Goal: Task Accomplishment & Management: Use online tool/utility

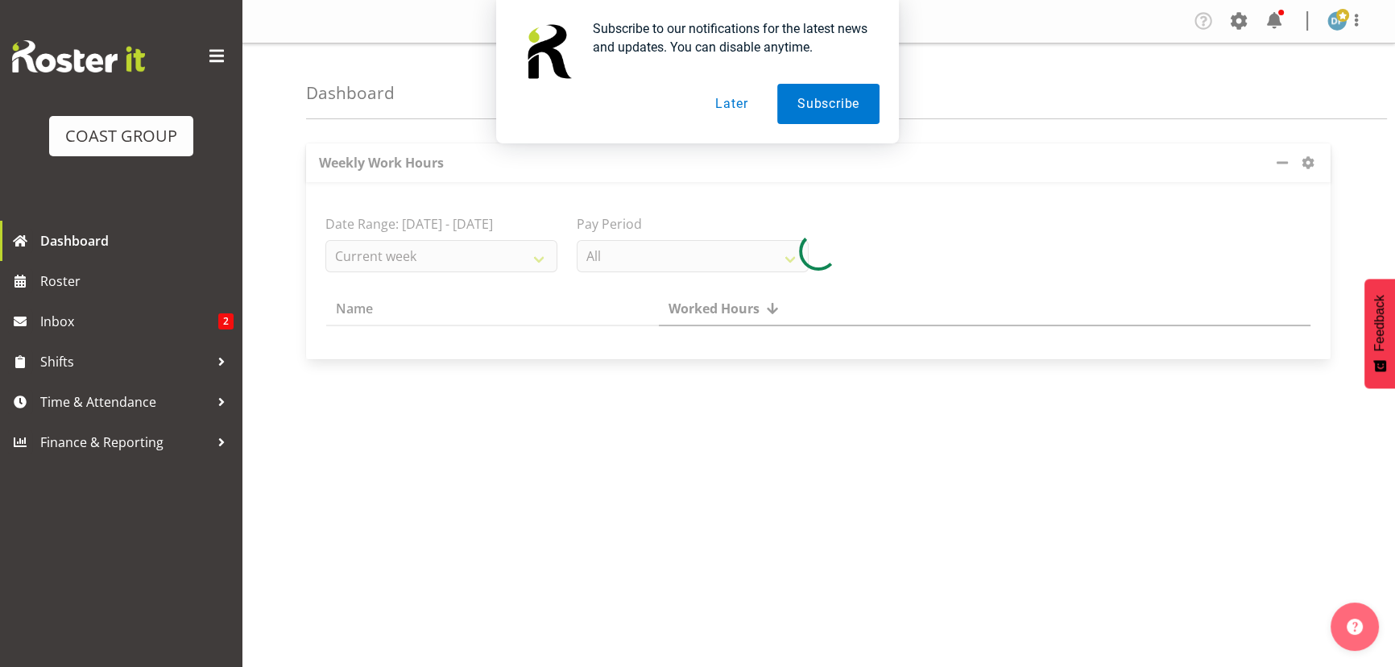
click at [753, 101] on button "Later" at bounding box center [731, 104] width 72 height 40
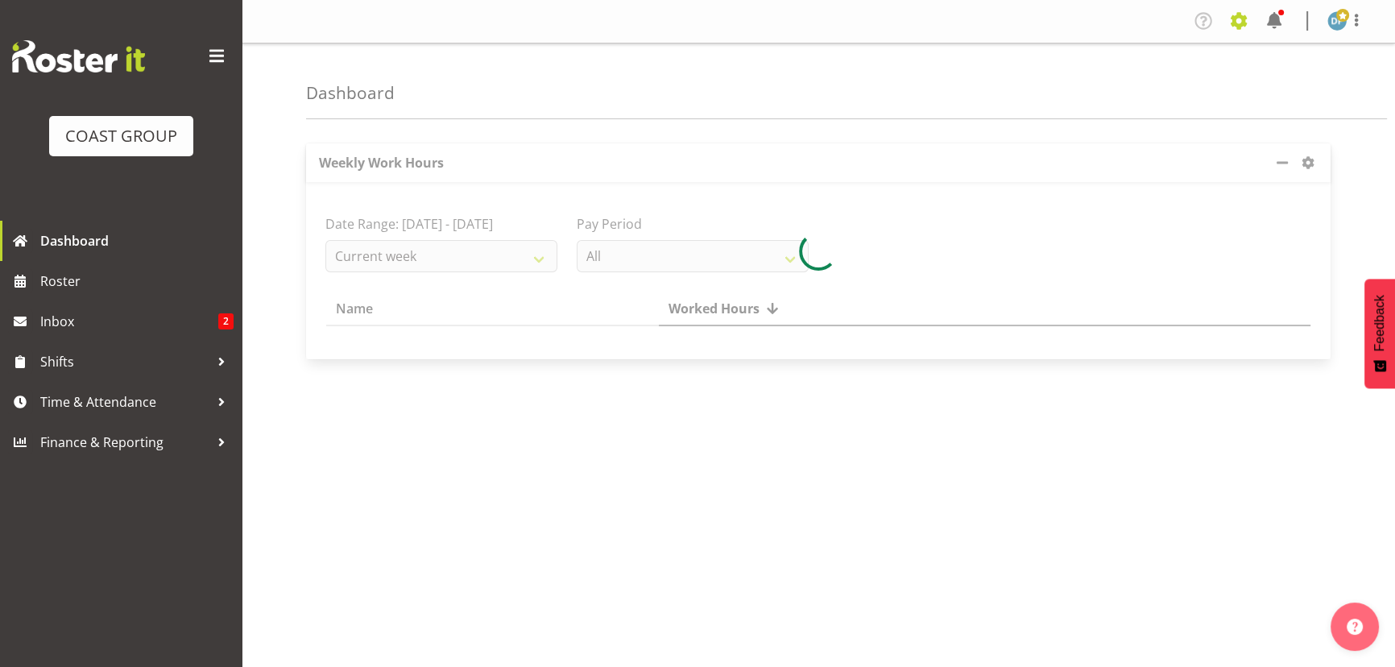
click at [1240, 21] on span at bounding box center [1239, 21] width 26 height 26
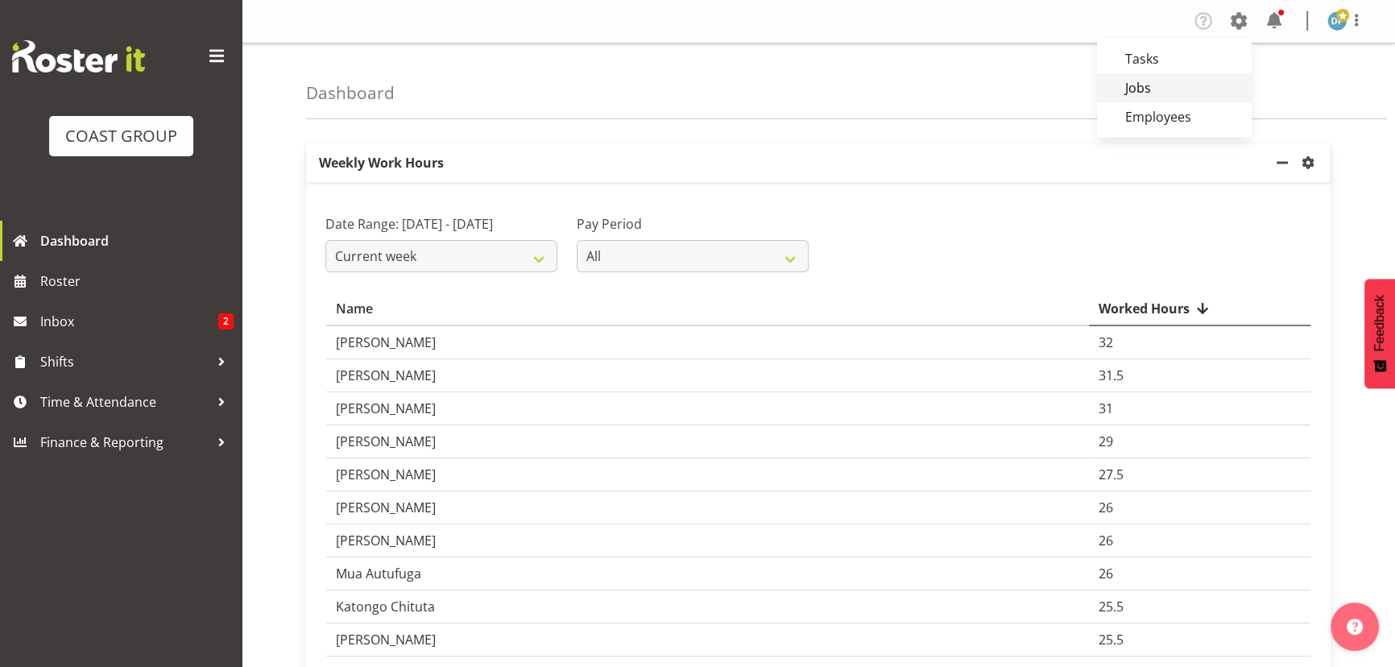
click at [1131, 85] on link "Jobs" at bounding box center [1174, 87] width 155 height 29
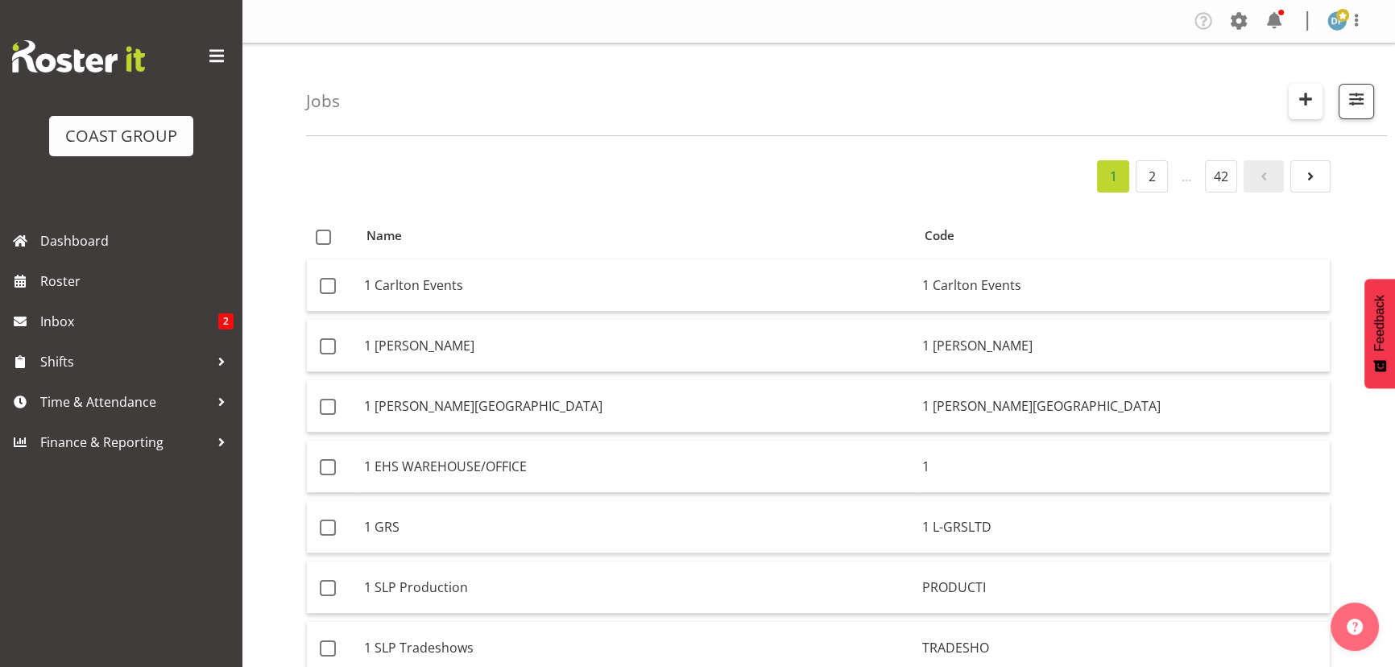
click at [1300, 97] on span "button" at bounding box center [1305, 99] width 21 height 21
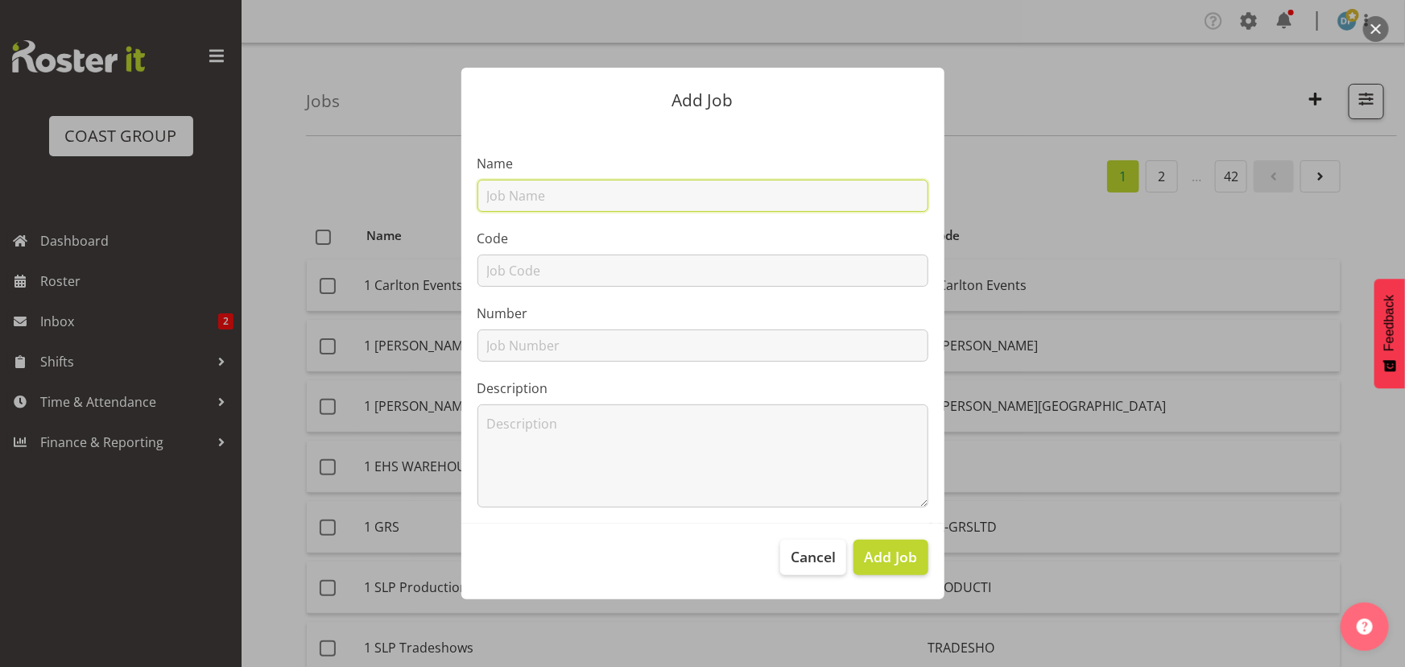
click at [512, 195] on input "text" at bounding box center [703, 196] width 451 height 32
type input "22511020 - Gen-Digital @ [PERSON_NAME] IT"
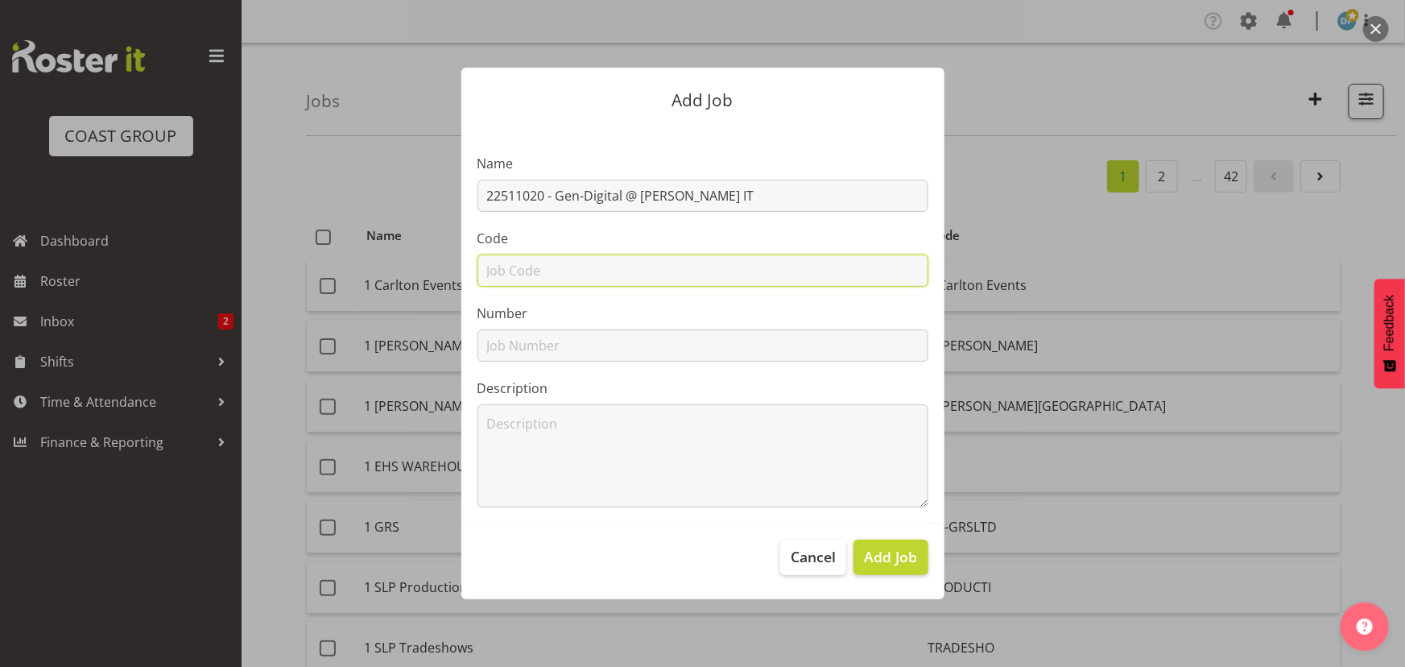
click at [547, 282] on input "text" at bounding box center [703, 270] width 451 height 32
type input "22511020"
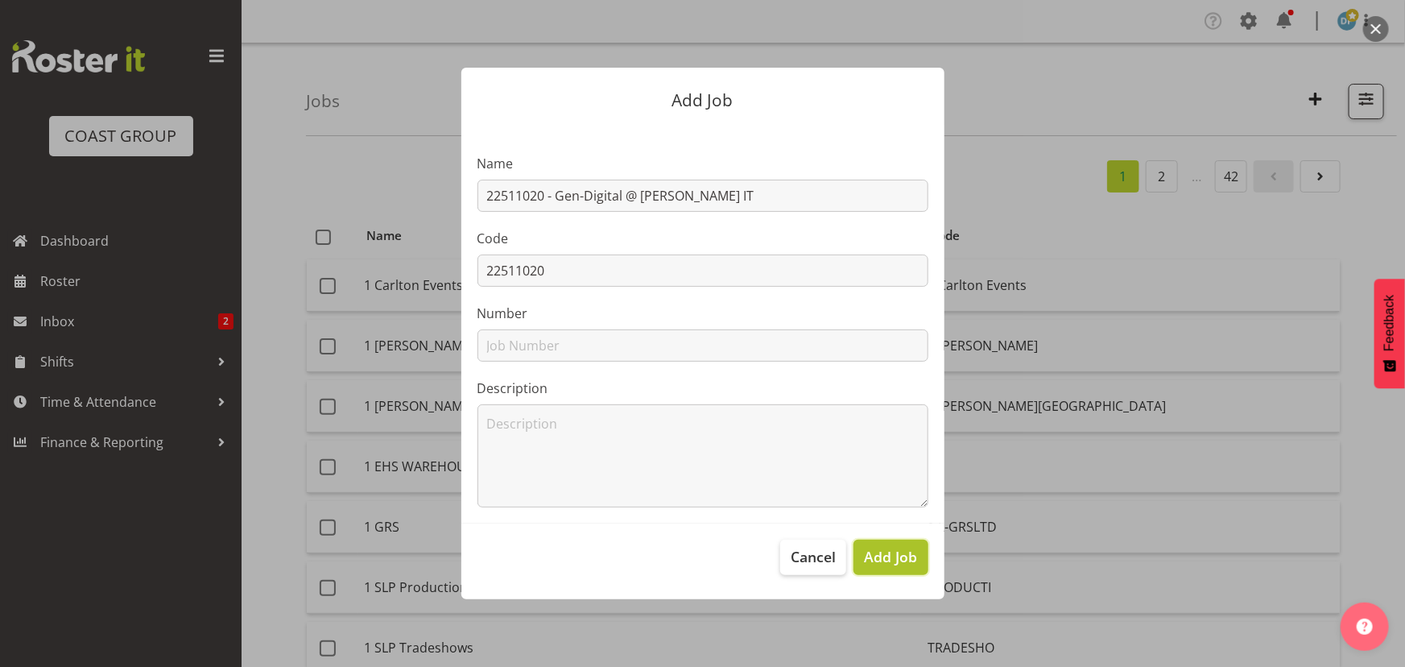
click at [882, 568] on button "Add Job" at bounding box center [891, 557] width 74 height 35
